Goal: Check status: Check status

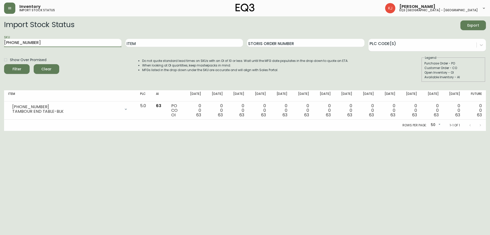
drag, startPoint x: 32, startPoint y: 43, endPoint x: 0, endPoint y: 41, distance: 32.5
click at [0, 41] on main "Import Stock Status Export SKU [PHONE_NUMBER] Item Storis Order Number PLC Code…" at bounding box center [245, 73] width 490 height 114
type input "[PHONE_NUMBER]"
click at [4, 64] on button "Filter" at bounding box center [17, 69] width 26 height 10
drag, startPoint x: 57, startPoint y: 43, endPoint x: 0, endPoint y: 52, distance: 58.2
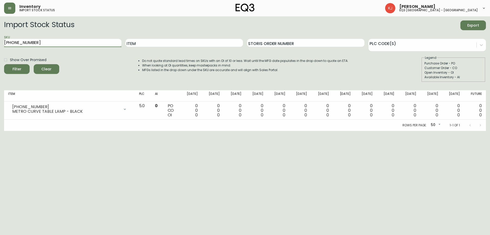
click at [0, 52] on main "Import Stock Status Export SKU [PHONE_NUMBER] Item Storis Order Number PLC Code…" at bounding box center [245, 73] width 490 height 114
type input "v"
click at [4, 64] on button "Filter" at bounding box center [17, 69] width 26 height 10
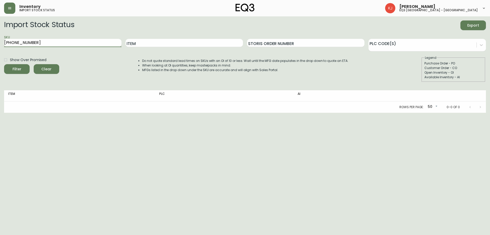
type input "[PHONE_NUMBER]"
click at [4, 64] on button "Filter" at bounding box center [17, 69] width 26 height 10
